Goal: Navigation & Orientation: Find specific page/section

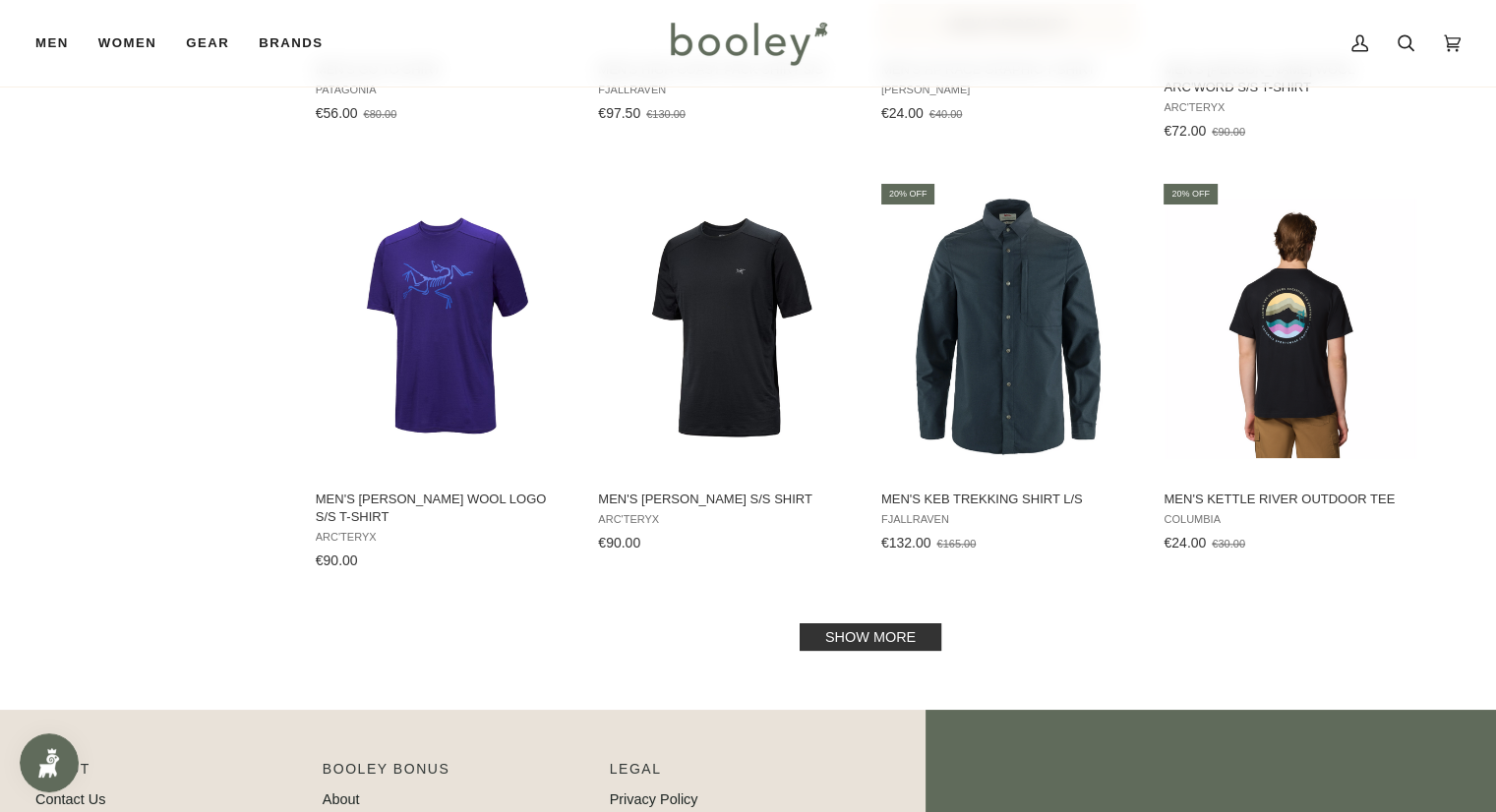
scroll to position [1966, 0]
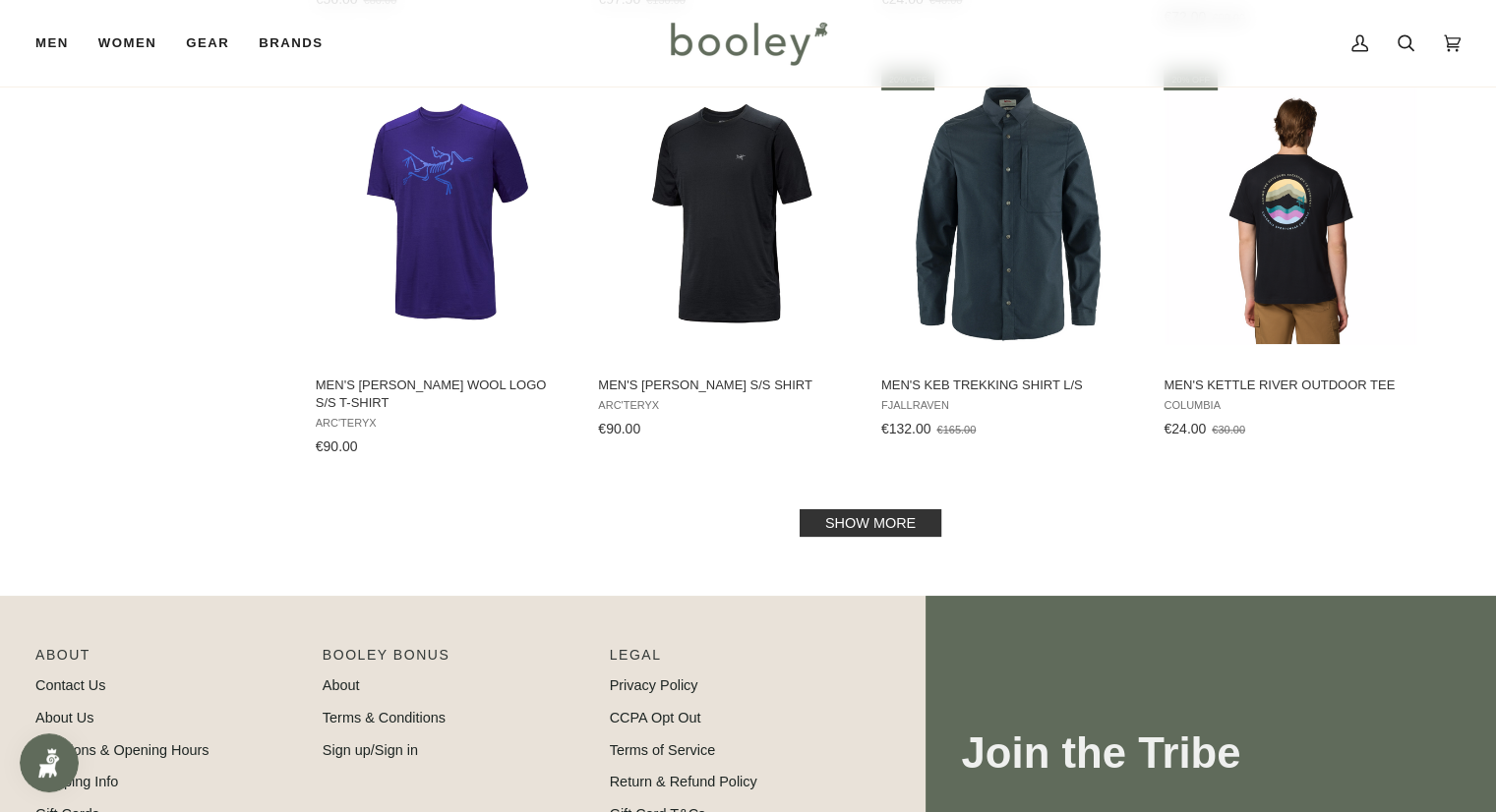
click at [888, 521] on link "Show more" at bounding box center [870, 523] width 142 height 28
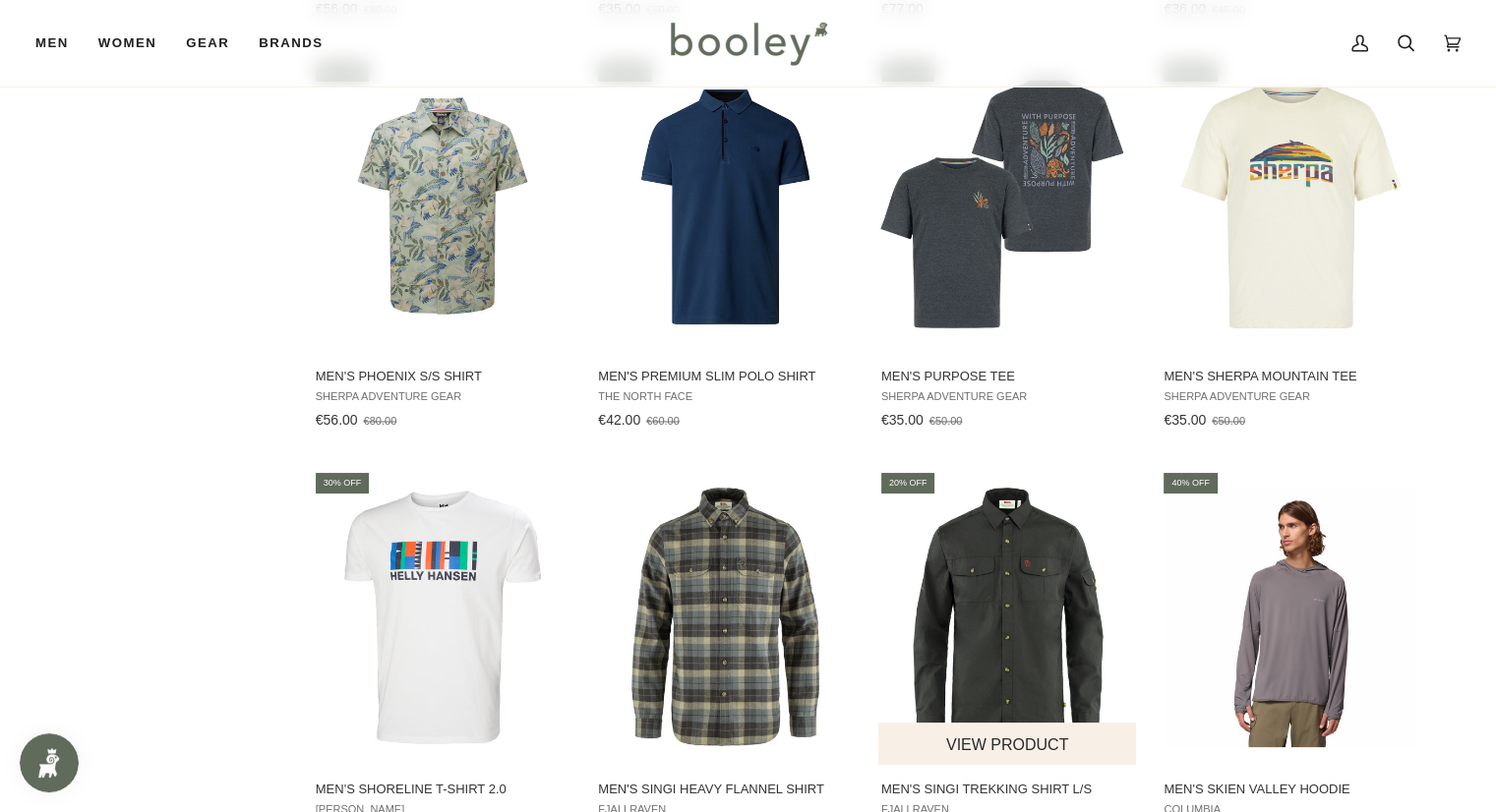
scroll to position [3539, 0]
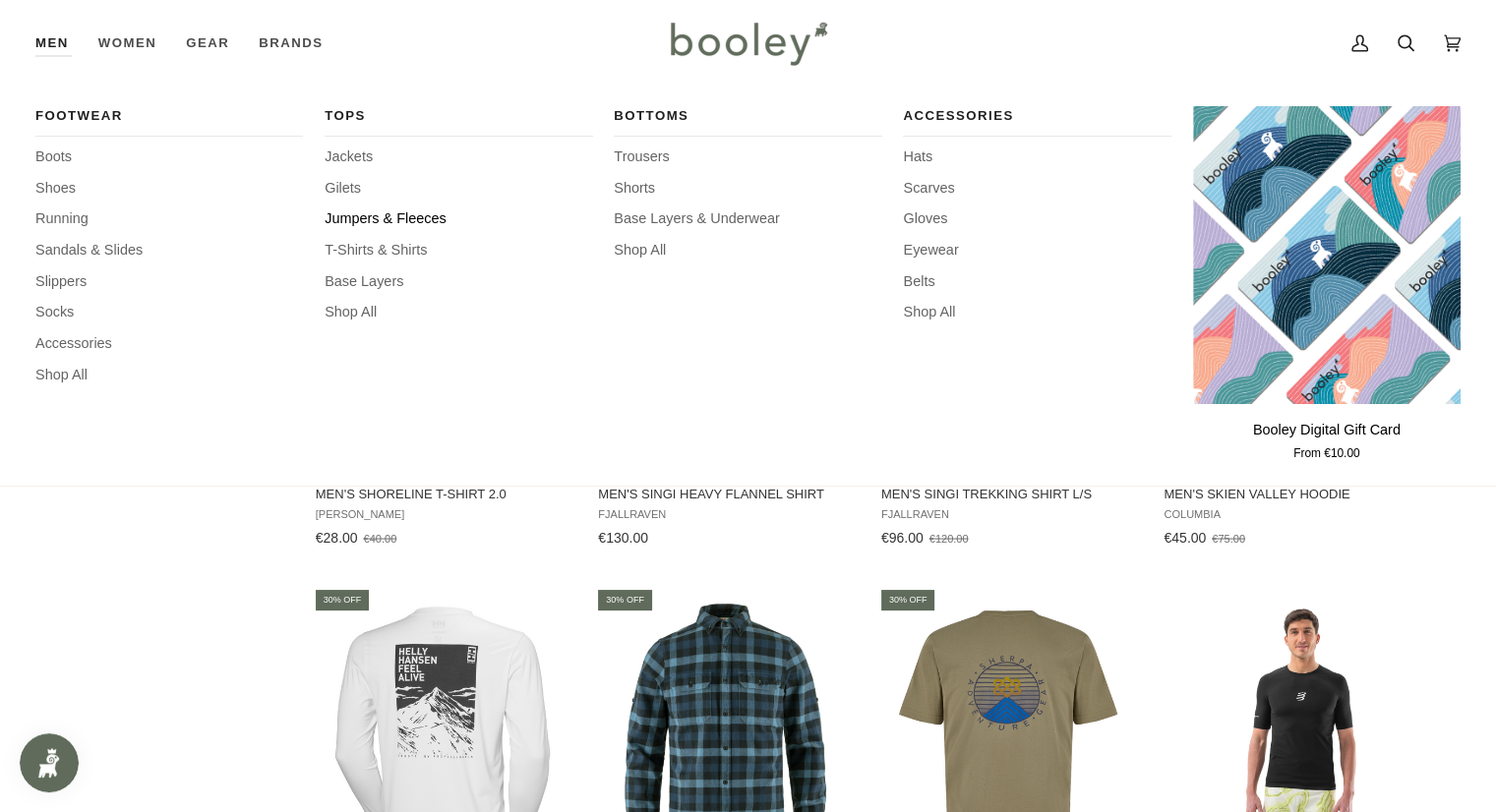
click at [358, 220] on span "Jumpers & Fleeces" at bounding box center [458, 219] width 267 height 22
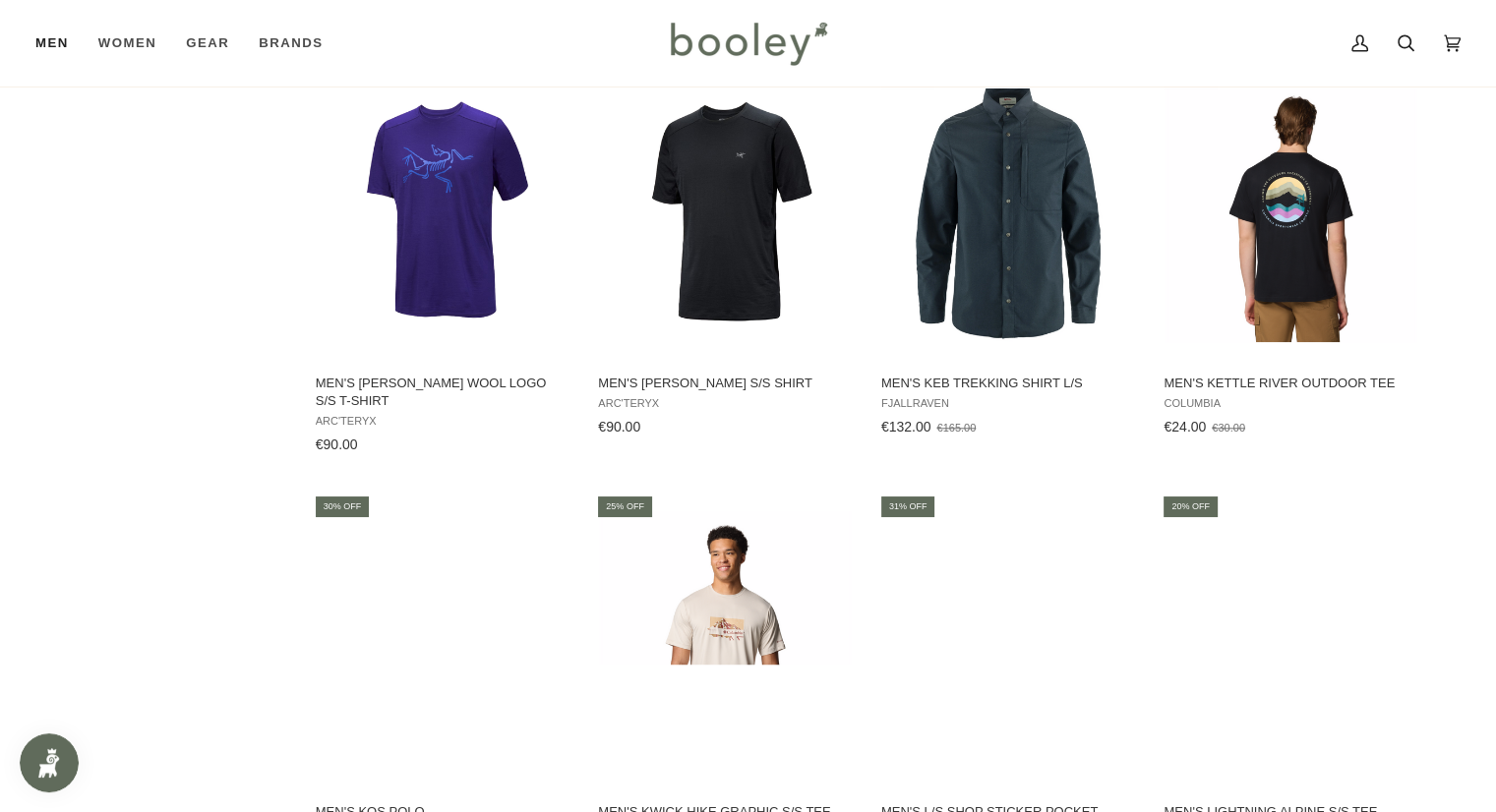
scroll to position [1966, 0]
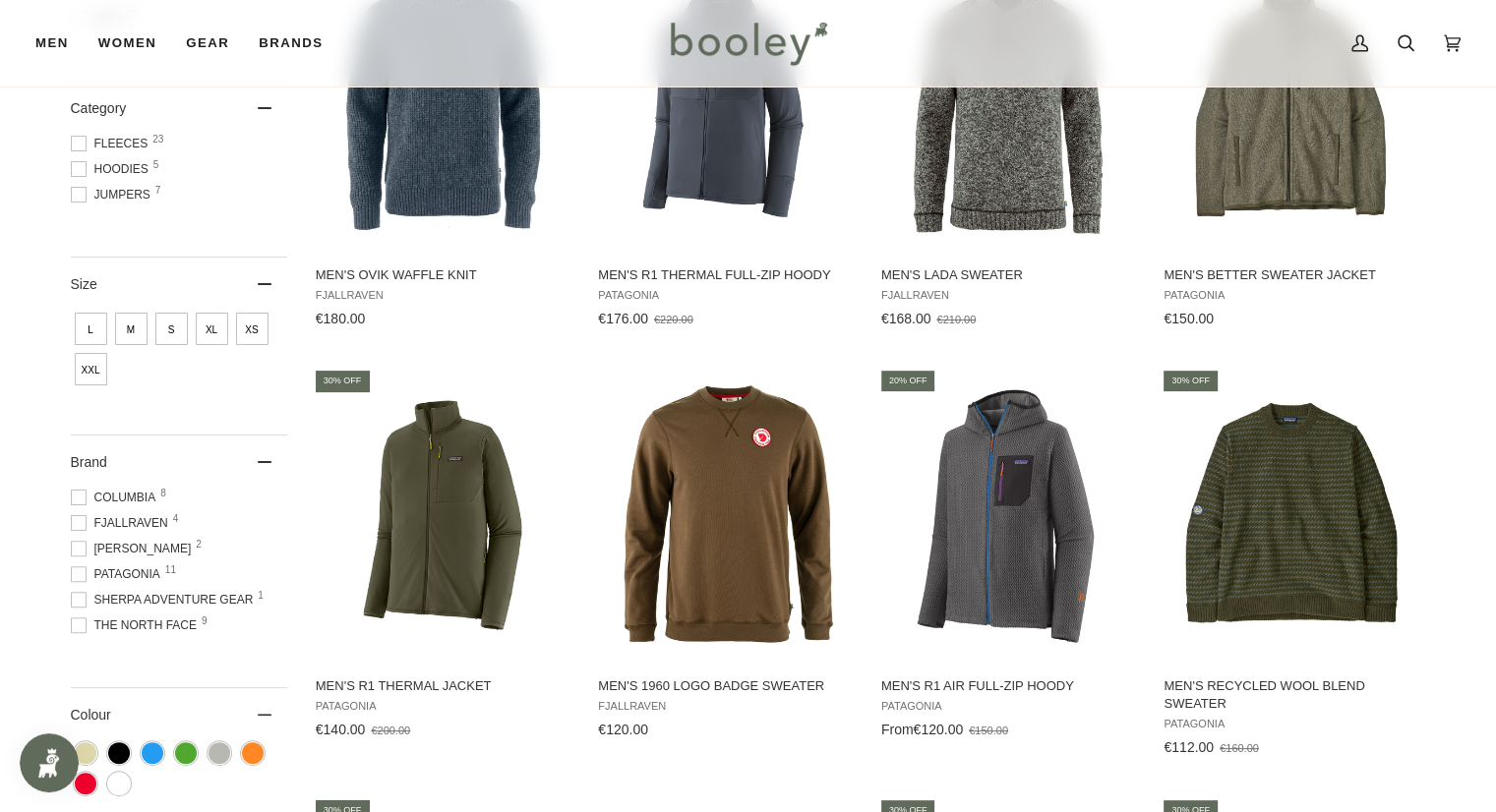
scroll to position [590, 0]
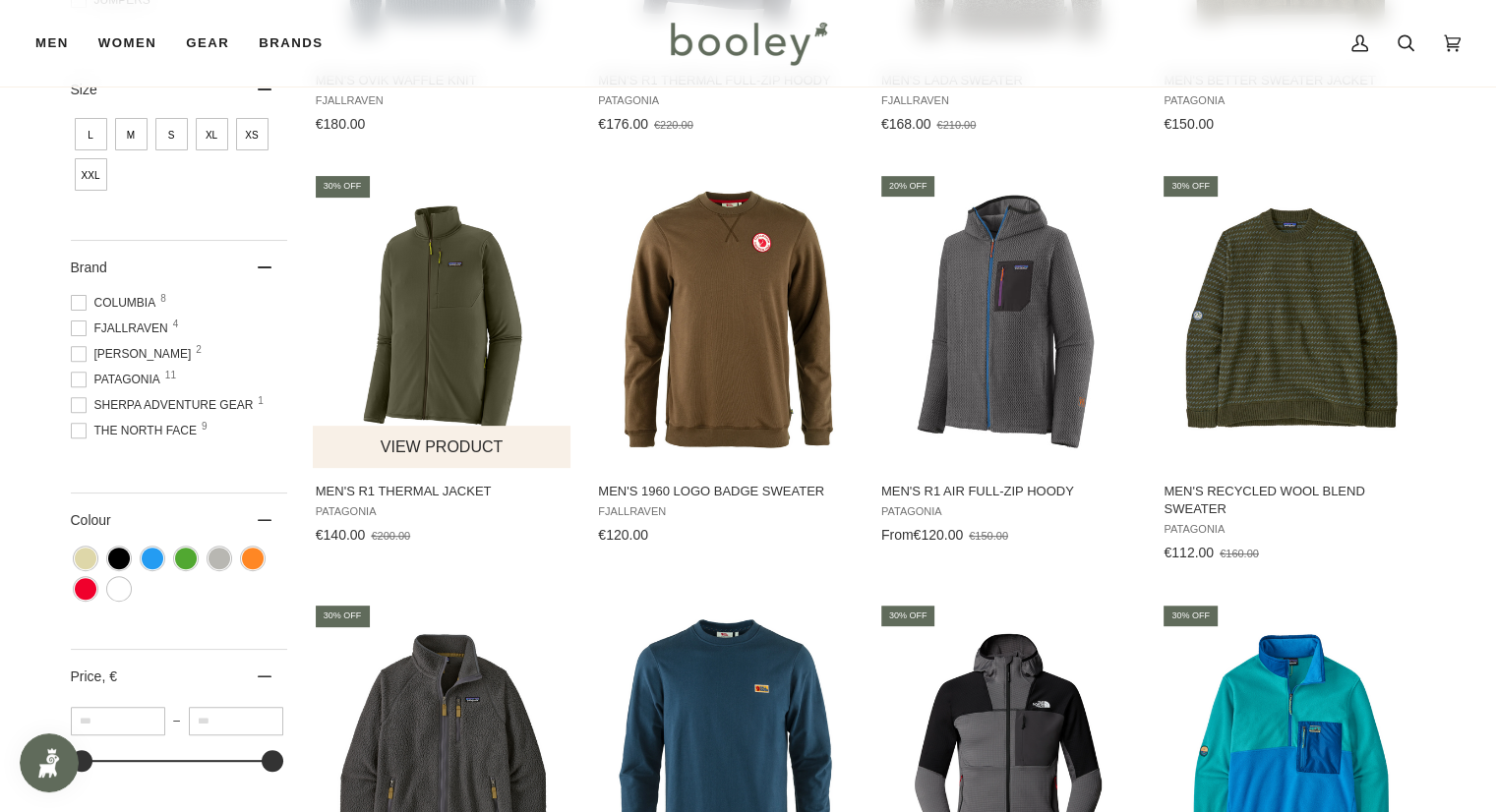
click at [438, 283] on img "Men's R1 Thermal Jacket" at bounding box center [442, 320] width 260 height 260
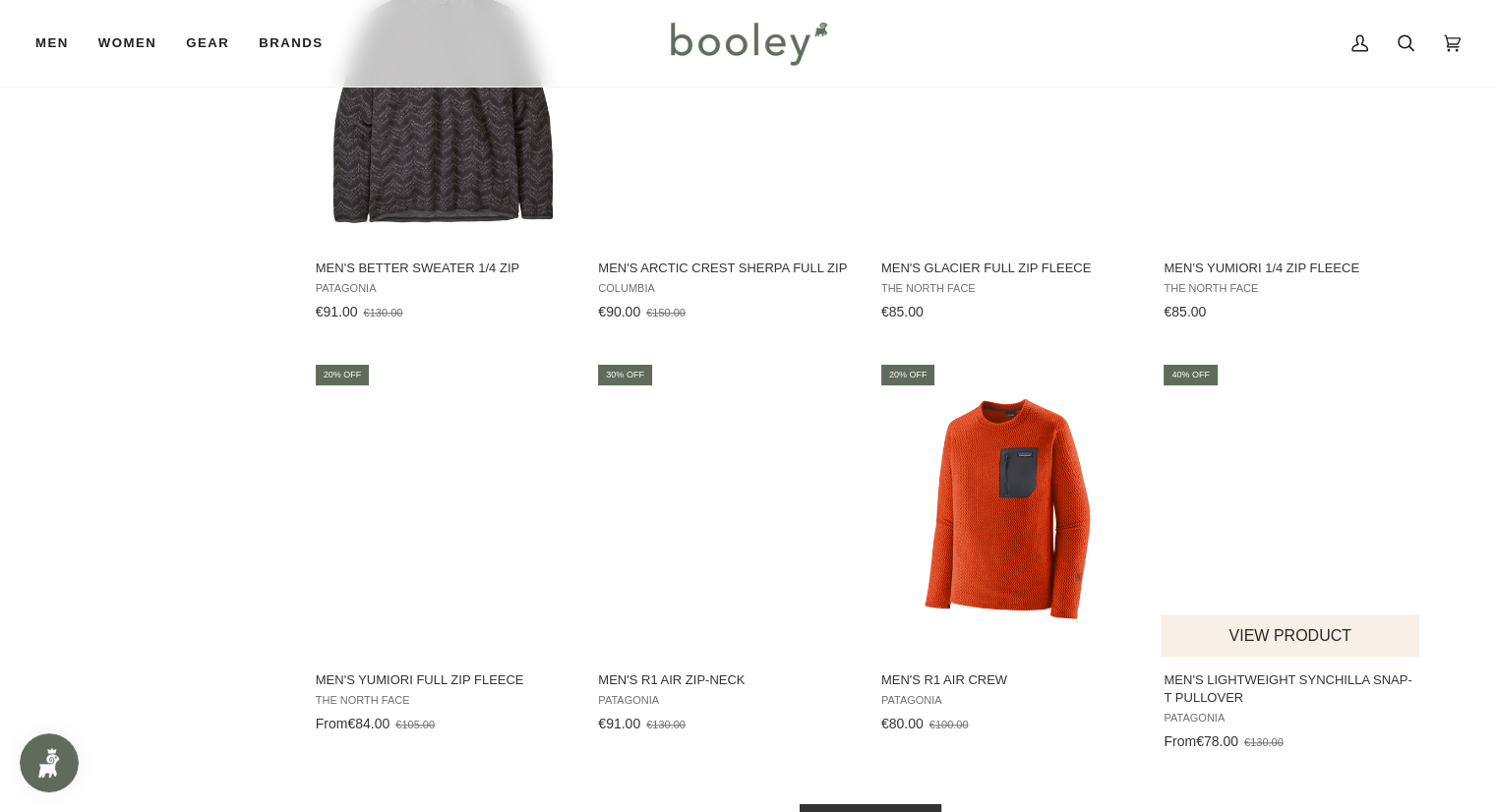
scroll to position [1867, 0]
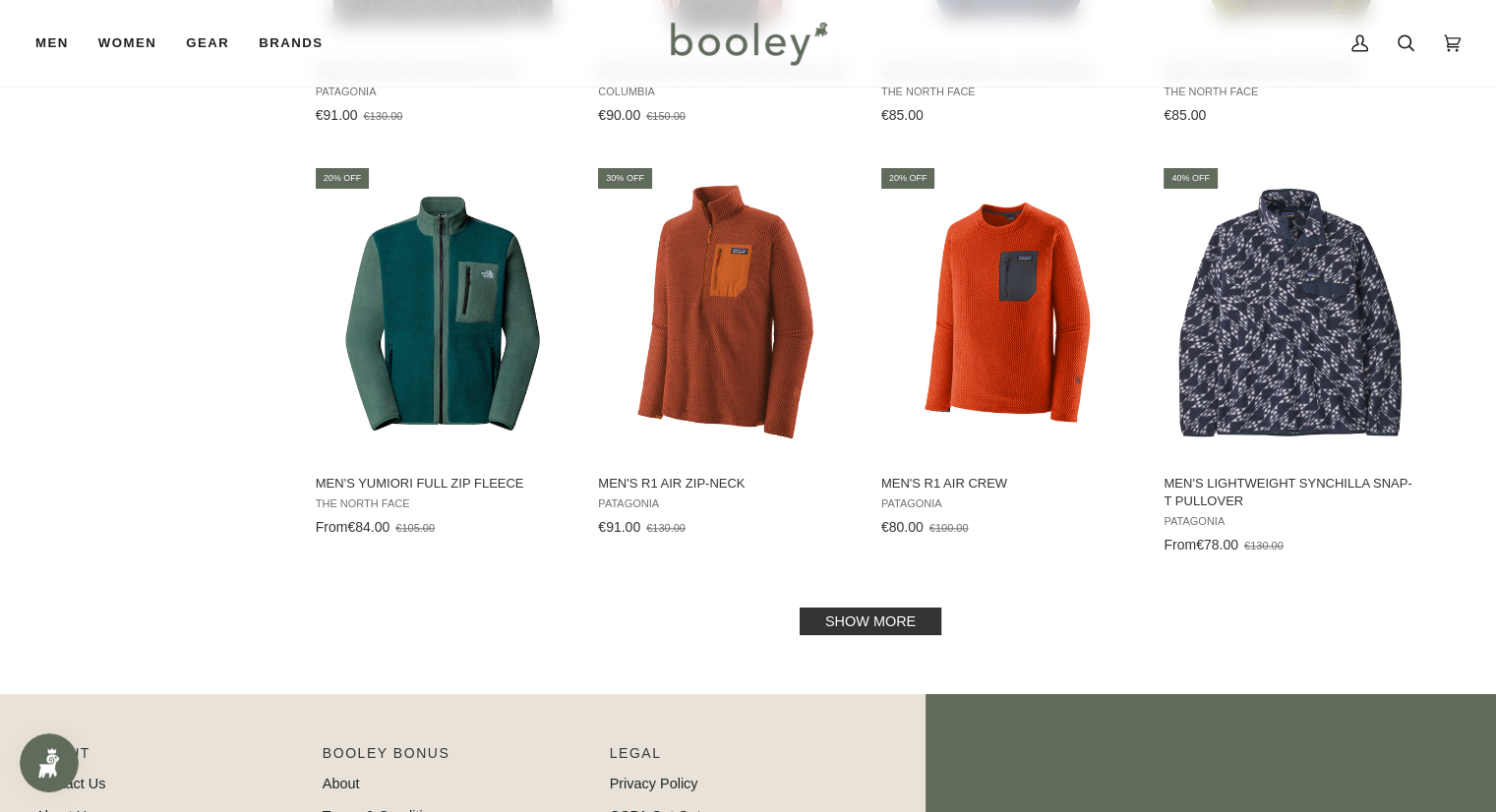
click at [907, 623] on link "Show more" at bounding box center [870, 621] width 142 height 28
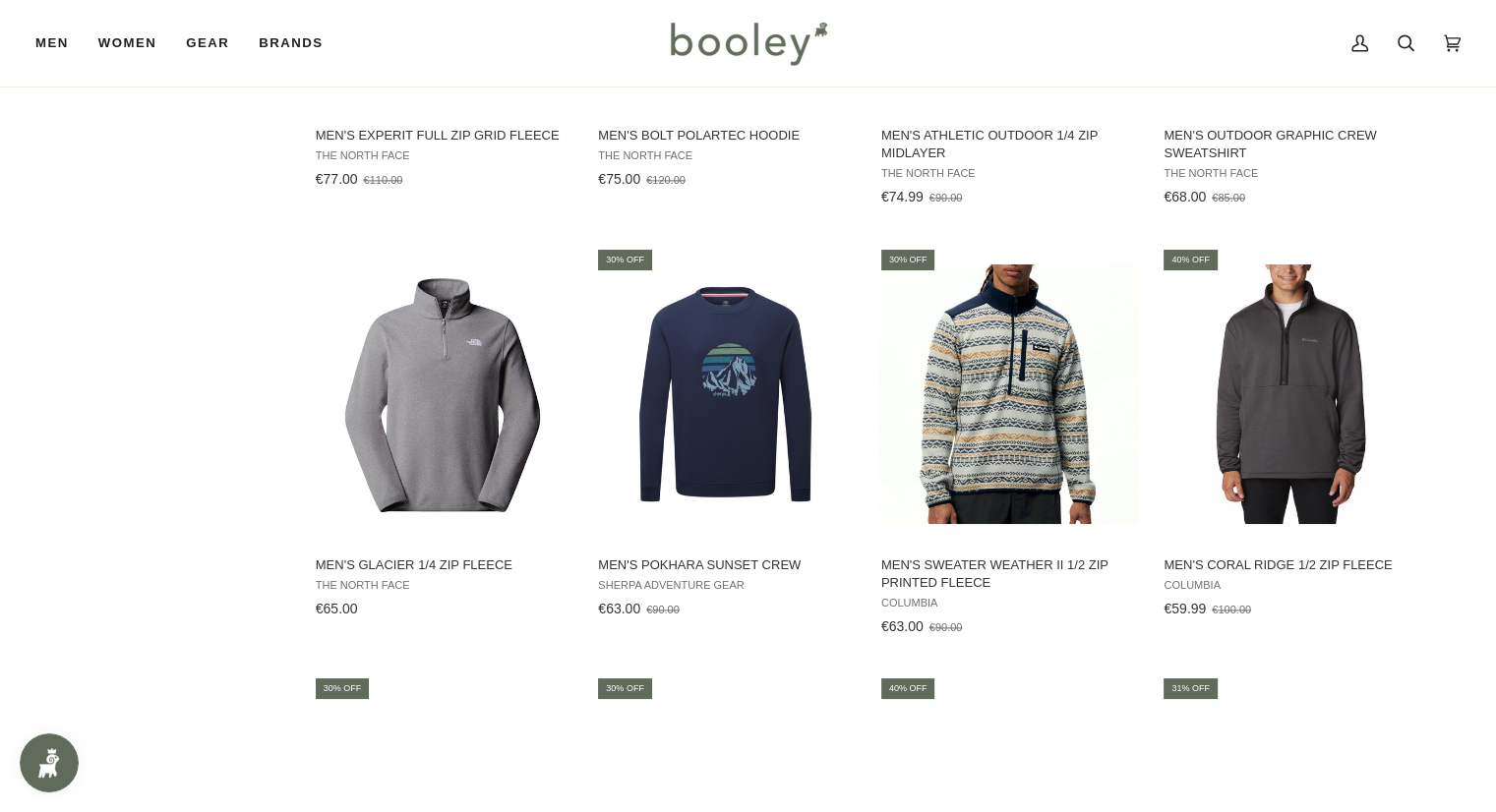
scroll to position [2654, 0]
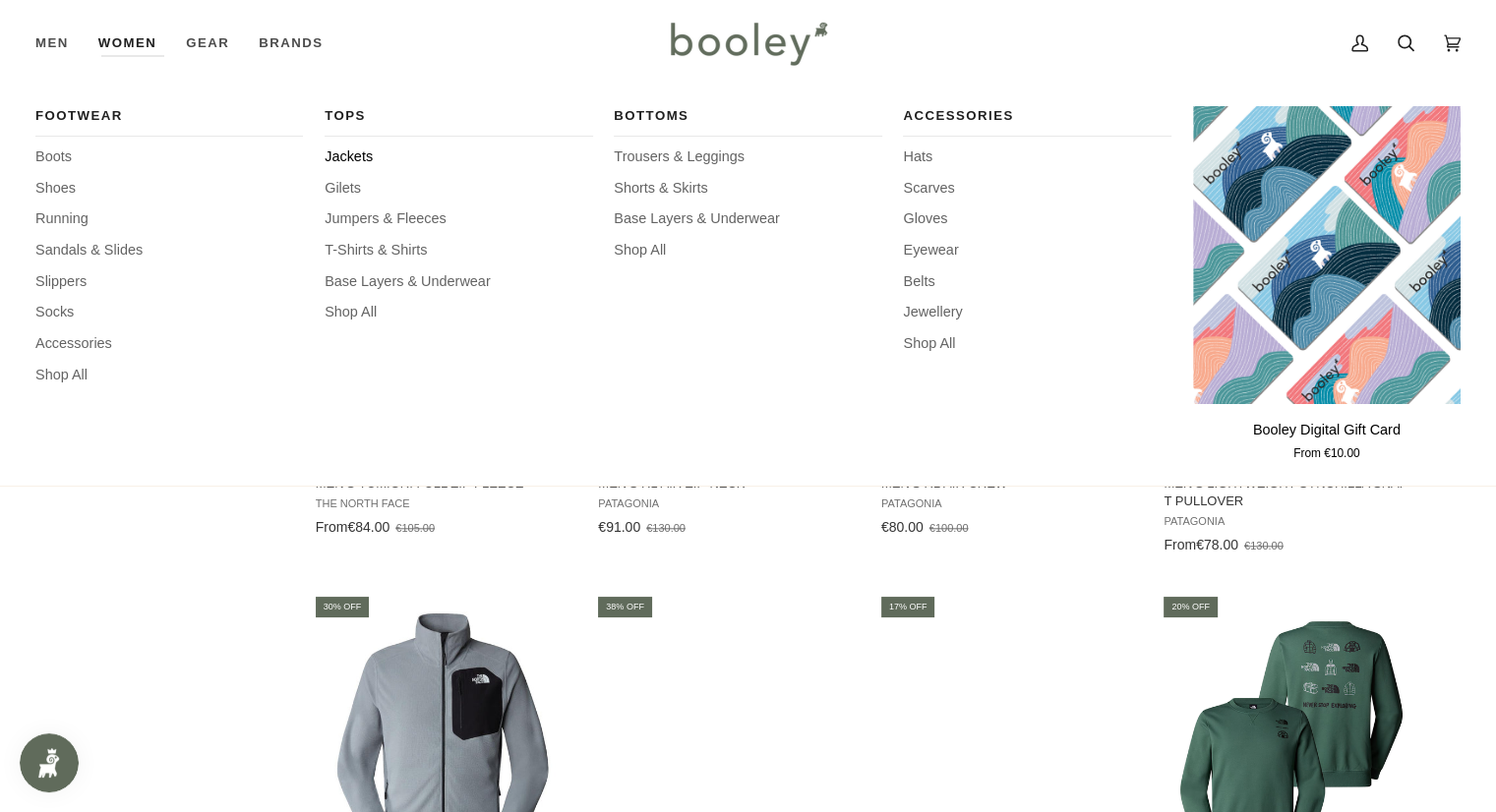
scroll to position [1867, 0]
